Goal: Find contact information: Find contact information

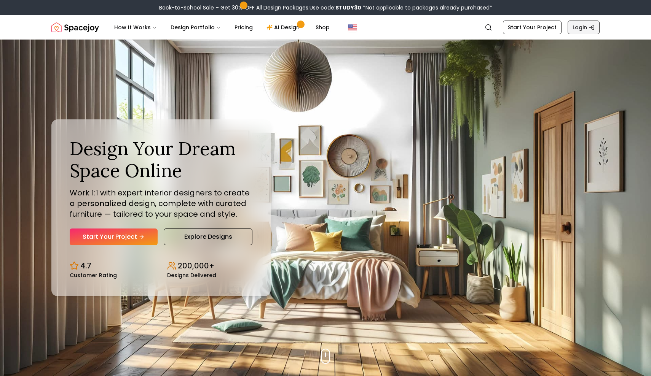
click at [584, 25] on link "Login" at bounding box center [583, 28] width 32 height 14
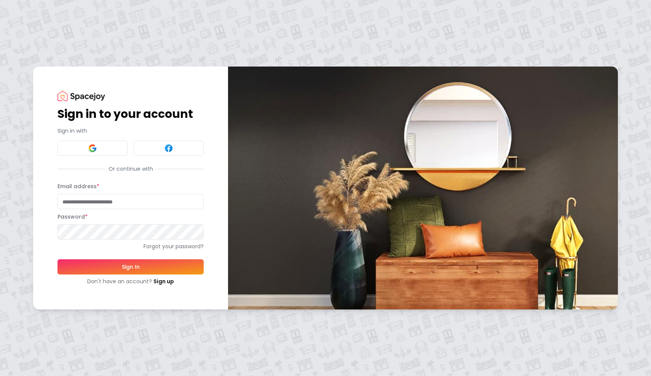
type input "**********"
click at [127, 266] on button "Sign In" at bounding box center [130, 266] width 146 height 15
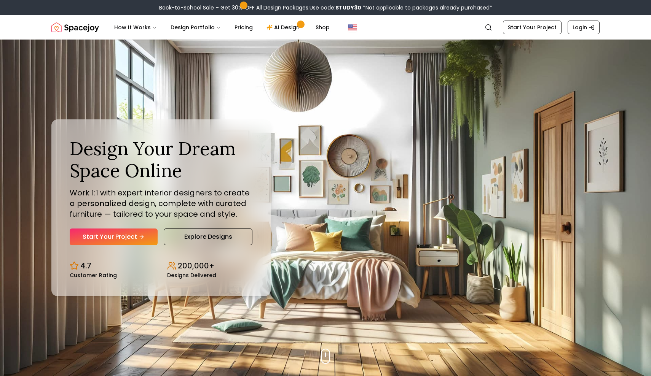
click at [78, 29] on img "Spacejoy" at bounding box center [75, 27] width 48 height 15
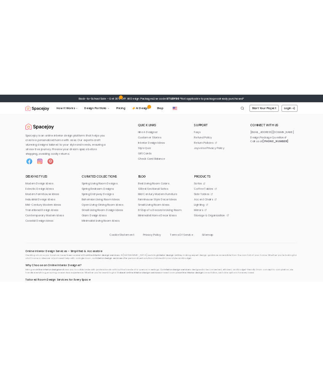
scroll to position [4101, 0]
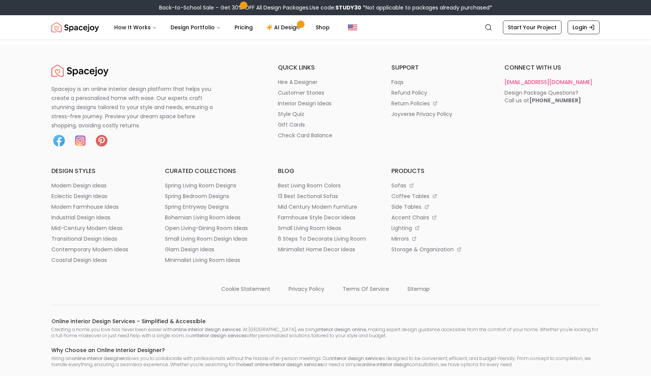
click at [539, 86] on p "[EMAIL_ADDRESS][DOMAIN_NAME]" at bounding box center [548, 82] width 88 height 8
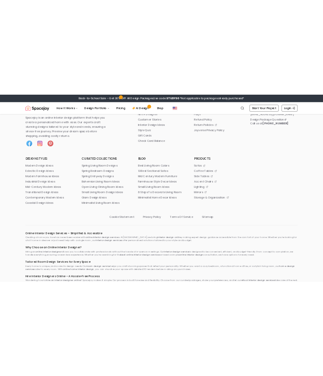
scroll to position [4143, 0]
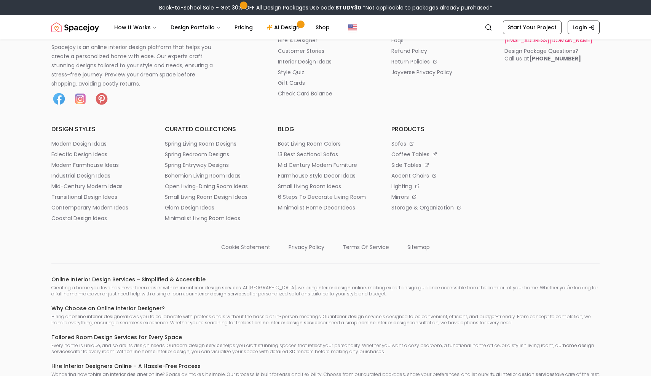
click at [524, 44] on p "[EMAIL_ADDRESS][DOMAIN_NAME]" at bounding box center [548, 41] width 88 height 8
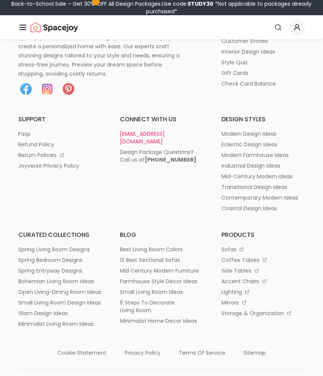
click at [164, 132] on p "[EMAIL_ADDRESS][DOMAIN_NAME]" at bounding box center [161, 137] width 83 height 15
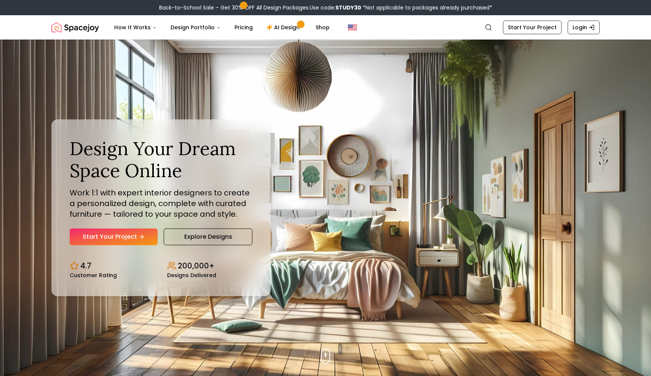
scroll to position [0, 0]
click at [82, 28] on img "Spacejoy" at bounding box center [75, 27] width 48 height 15
